Goal: Task Accomplishment & Management: Complete application form

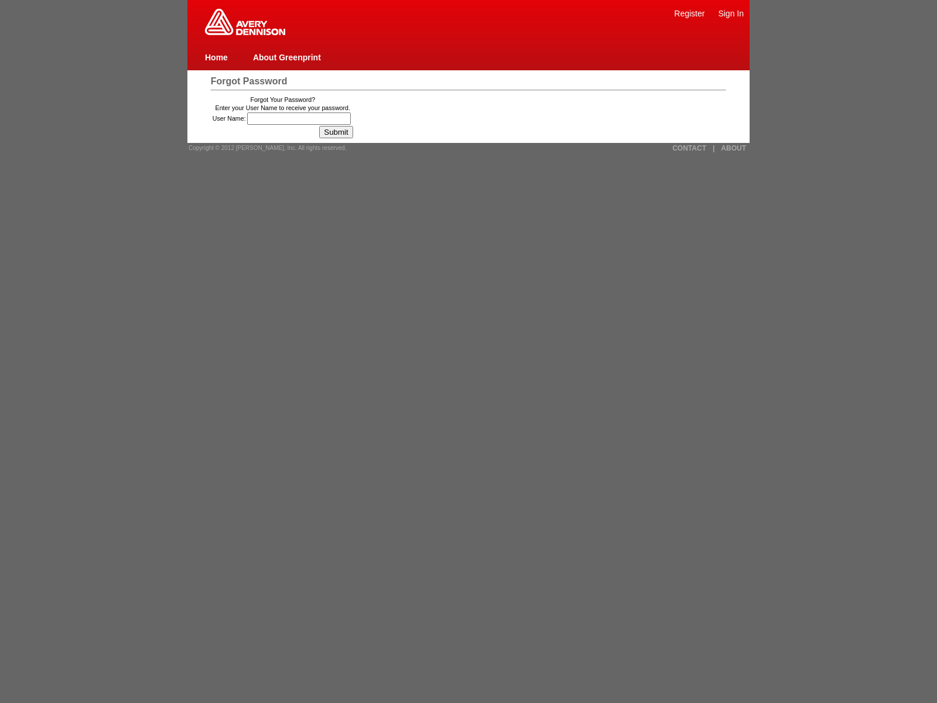
click at [689, 13] on link "Register" at bounding box center [689, 13] width 30 height 9
